Goal: Communication & Community: Answer question/provide support

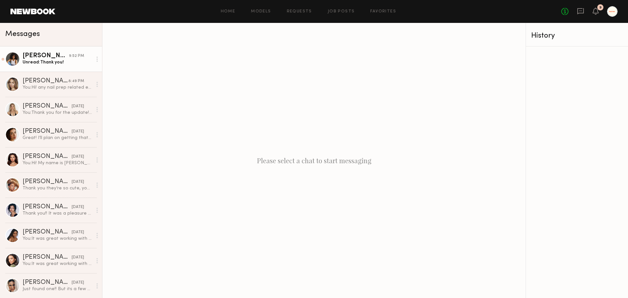
click at [36, 58] on div "[PERSON_NAME]" at bounding box center [46, 56] width 46 height 7
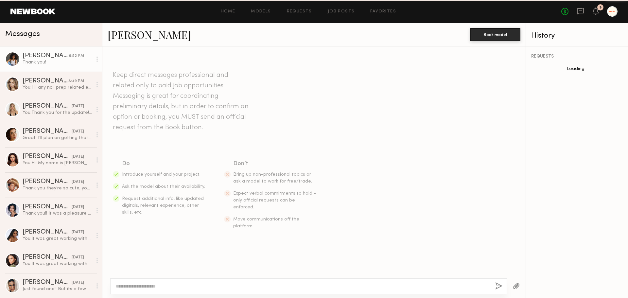
scroll to position [646, 0]
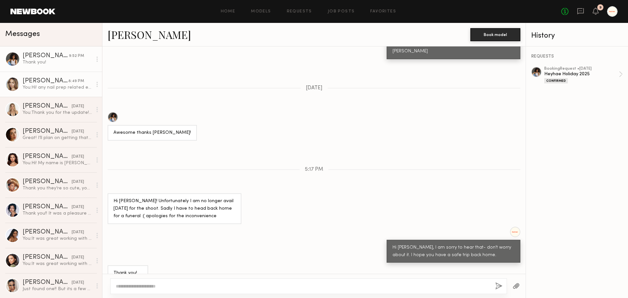
click at [47, 86] on div "You: Hi! any nail prep related expenses will be reimbursed. Can you confirm if …" at bounding box center [58, 87] width 70 height 6
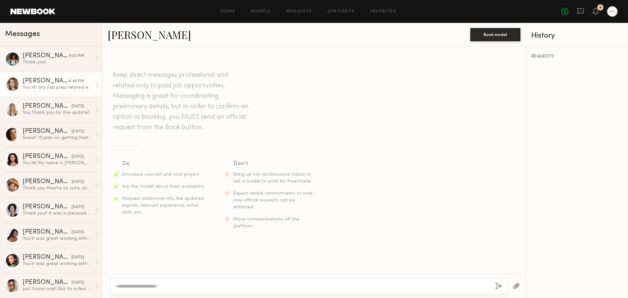
click at [31, 20] on header "Home Models Requests Job Posts Favorites Sign Out No fees up to $5,000 9" at bounding box center [314, 11] width 628 height 23
click at [31, 12] on link at bounding box center [32, 11] width 45 height 6
